Goal: Information Seeking & Learning: Learn about a topic

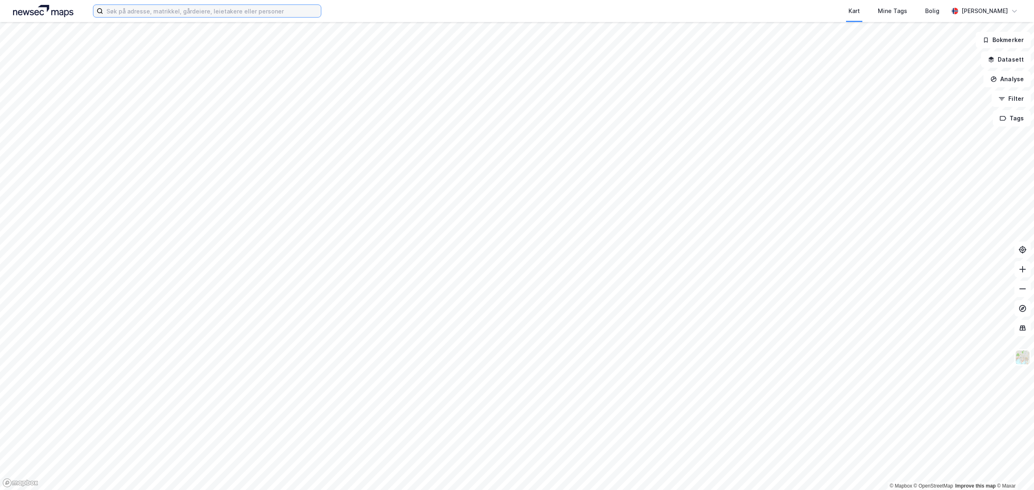
click at [145, 13] on input at bounding box center [212, 11] width 218 height 12
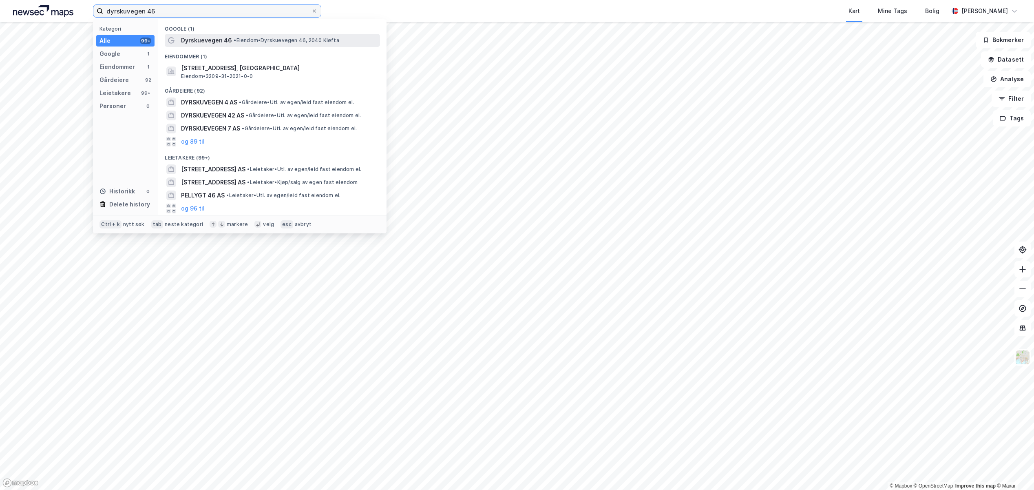
type input "dyrskuvegen 46"
click at [214, 42] on span "Dyrskuevegen 46" at bounding box center [206, 40] width 51 height 10
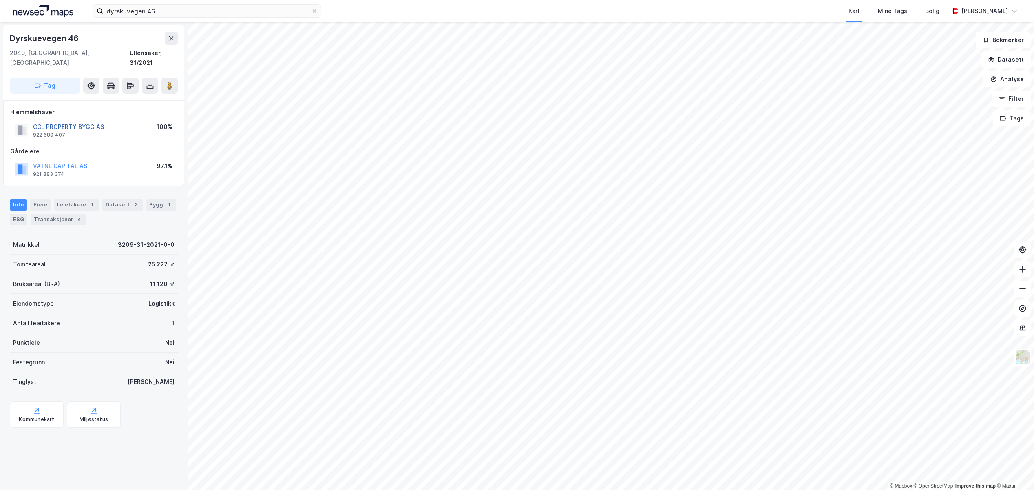
click at [0, 0] on button "CCL PROPERTY BYGG AS" at bounding box center [0, 0] width 0 height 0
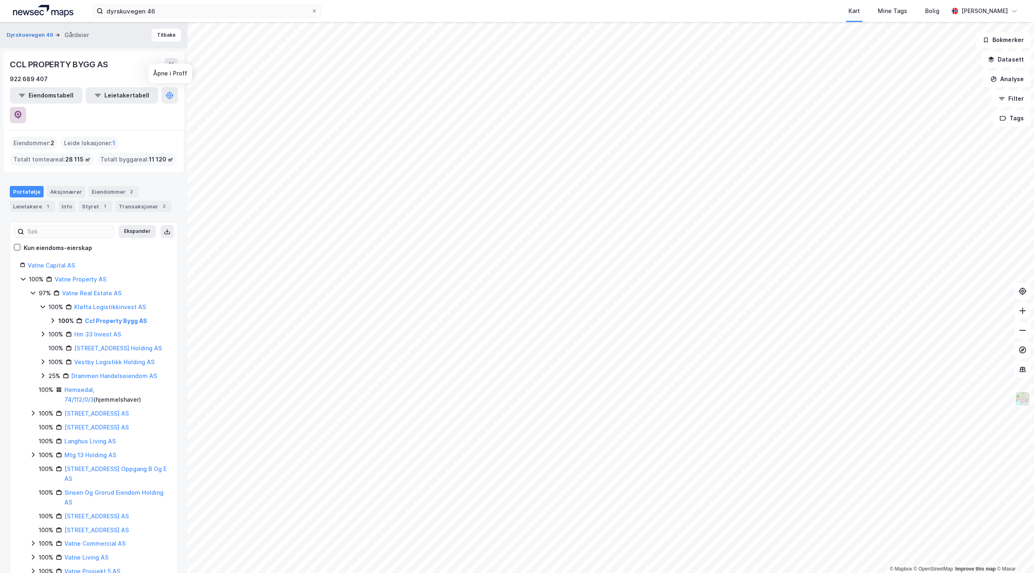
click at [26, 107] on button at bounding box center [18, 115] width 16 height 16
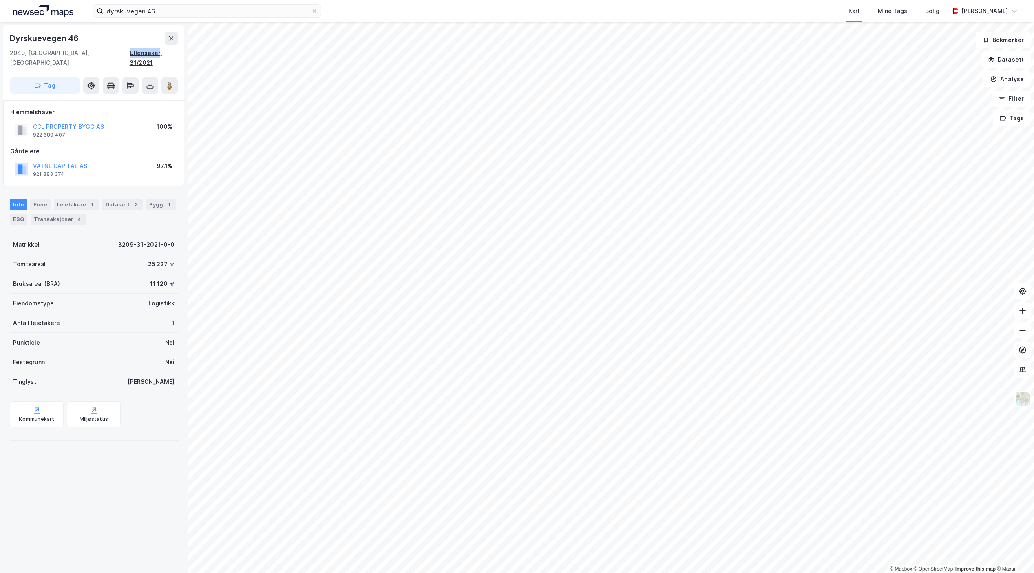
drag, startPoint x: 135, startPoint y: 54, endPoint x: 152, endPoint y: 56, distance: 18.1
click at [152, 56] on div "2040, [GEOGRAPHIC_DATA], [GEOGRAPHIC_DATA], 31/2021" at bounding box center [94, 58] width 168 height 20
copy div "Ullensaker"
click at [151, 489] on div "Dyrskuevegen 46 2040, [GEOGRAPHIC_DATA], [GEOGRAPHIC_DATA], 31/2021 Tag Hjemmel…" at bounding box center [94, 297] width 188 height 551
